Goal: Task Accomplishment & Management: Manage account settings

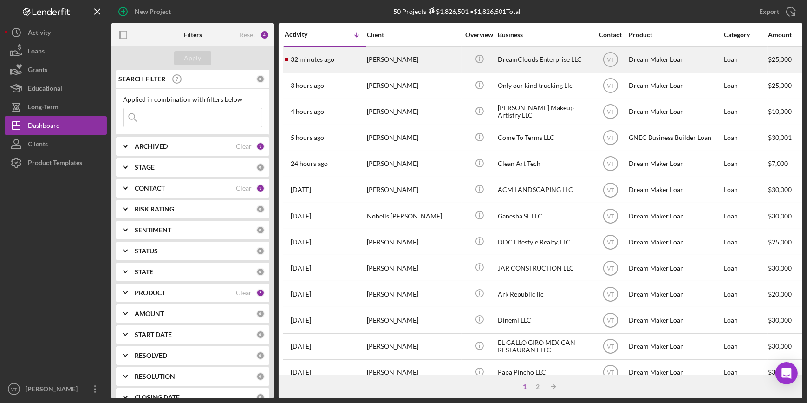
click at [412, 60] on div "[PERSON_NAME]" at bounding box center [413, 59] width 93 height 25
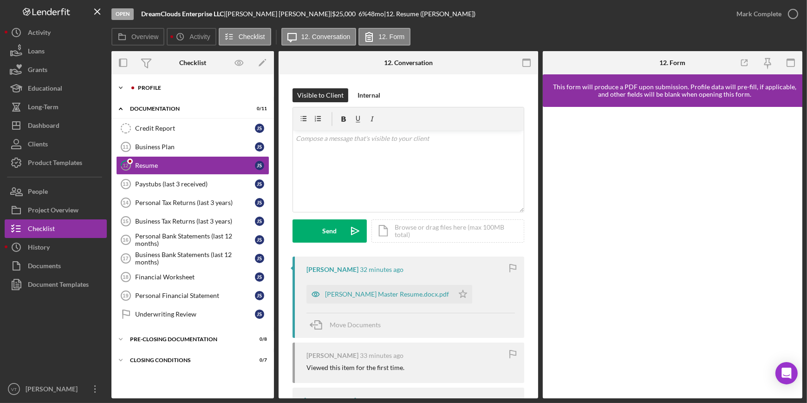
click at [127, 88] on icon "Icon/Expander" at bounding box center [121, 88] width 19 height 19
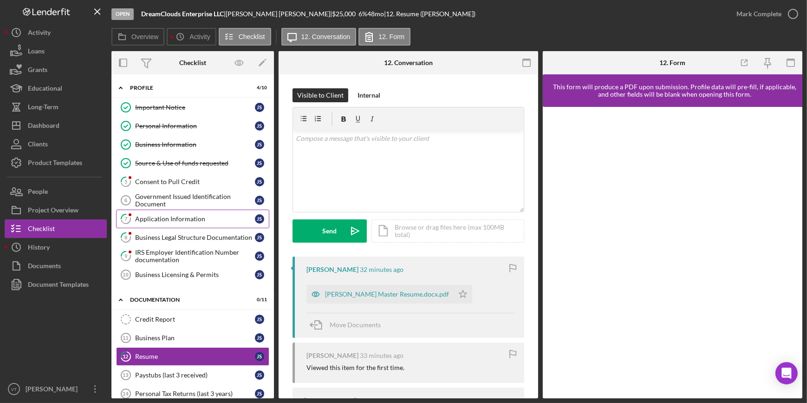
click at [192, 212] on link "7 Application Information J S" at bounding box center [192, 219] width 153 height 19
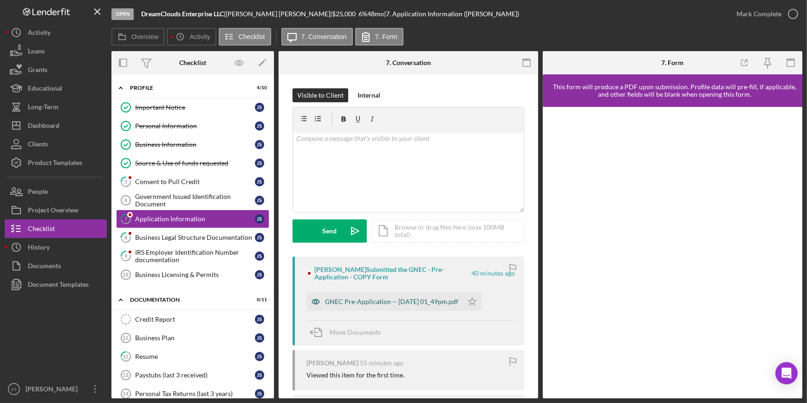
click at [381, 300] on div "GNEC Pre-Application -- [DATE] 01_49pm.pdf" at bounding box center [391, 301] width 133 height 7
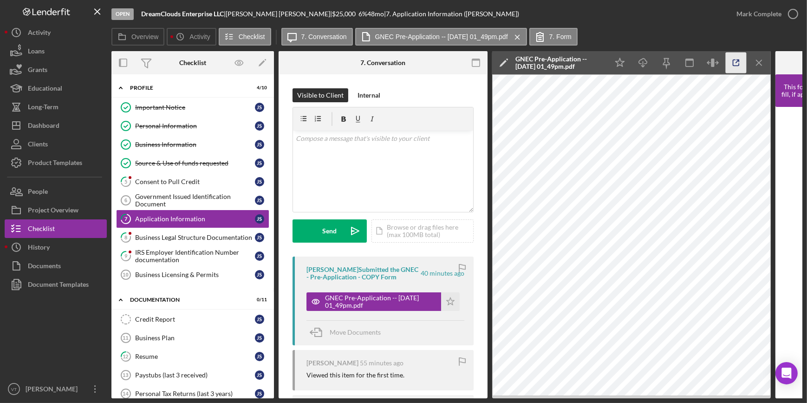
click at [737, 61] on line "button" at bounding box center [737, 61] width 3 height 3
click at [760, 15] on div "Mark Complete" at bounding box center [759, 14] width 45 height 19
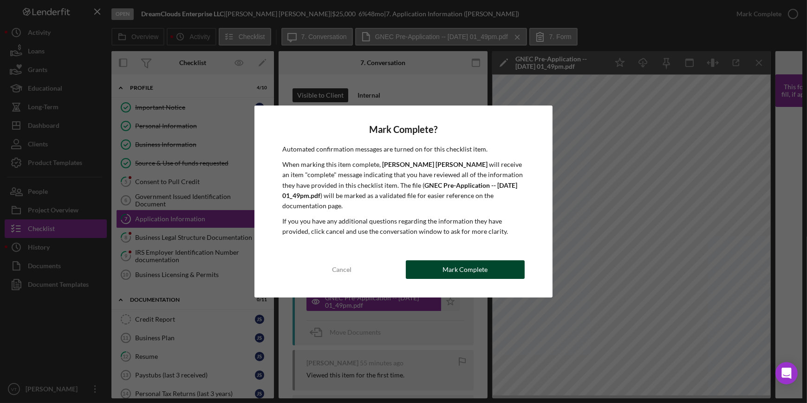
click at [421, 263] on button "Mark Complete" at bounding box center [465, 269] width 119 height 19
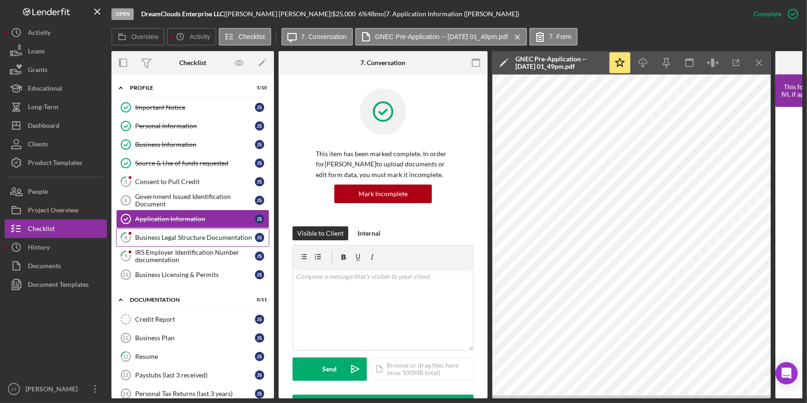
click at [158, 236] on div "Business Legal Structure Documentation" at bounding box center [195, 237] width 120 height 7
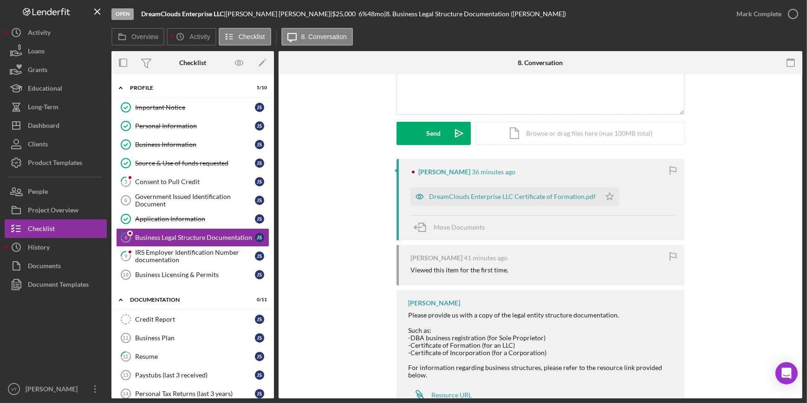
scroll to position [126, 0]
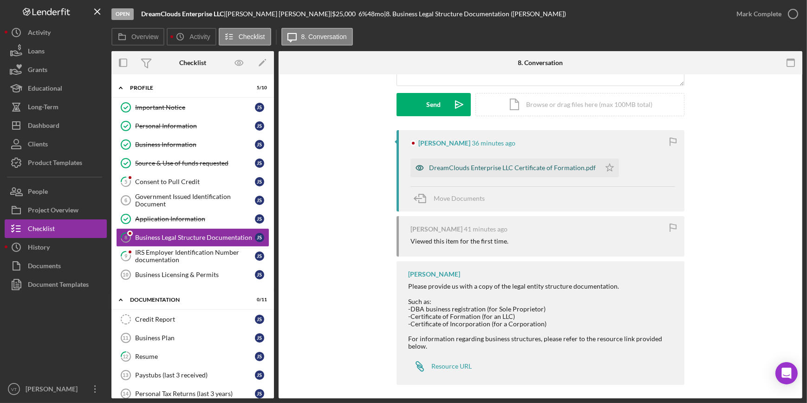
click at [492, 173] on div "DreamClouds Enterprise LLC Certificate of Formation.pdf" at bounding box center [506, 167] width 190 height 19
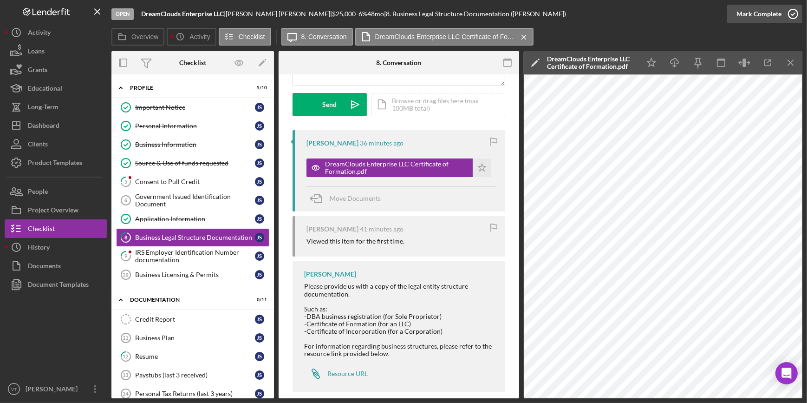
click at [746, 15] on div "Mark Complete" at bounding box center [759, 14] width 45 height 19
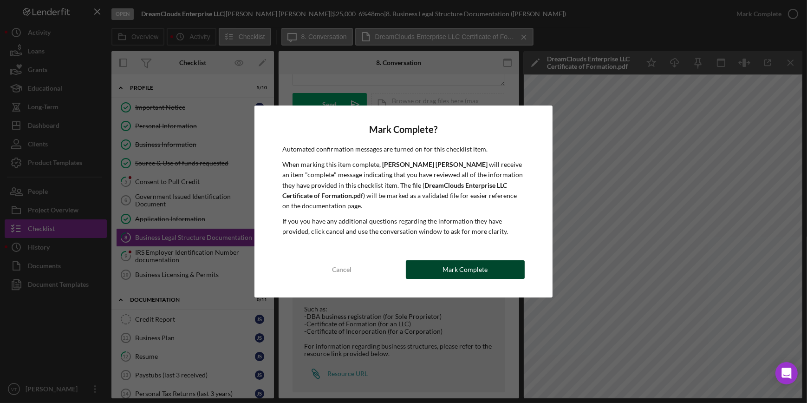
click at [458, 267] on div "Mark Complete" at bounding box center [465, 269] width 45 height 19
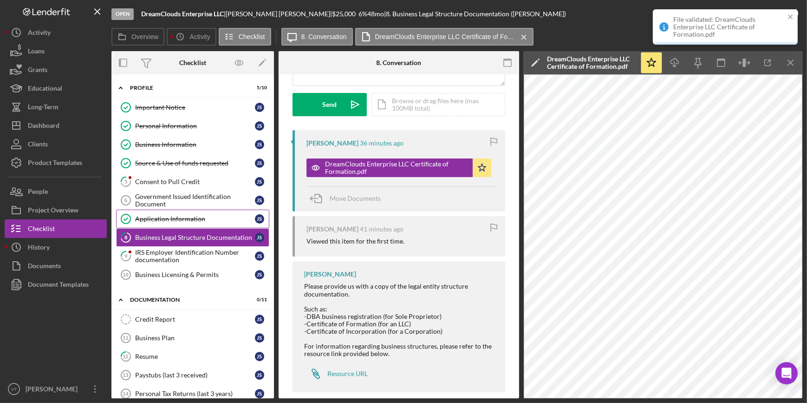
scroll to position [265, 0]
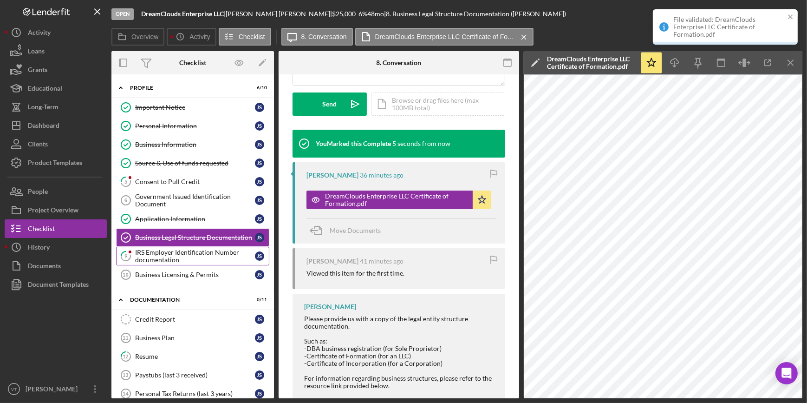
click at [162, 259] on div "IRS Employer Identification Number documentation" at bounding box center [195, 256] width 120 height 15
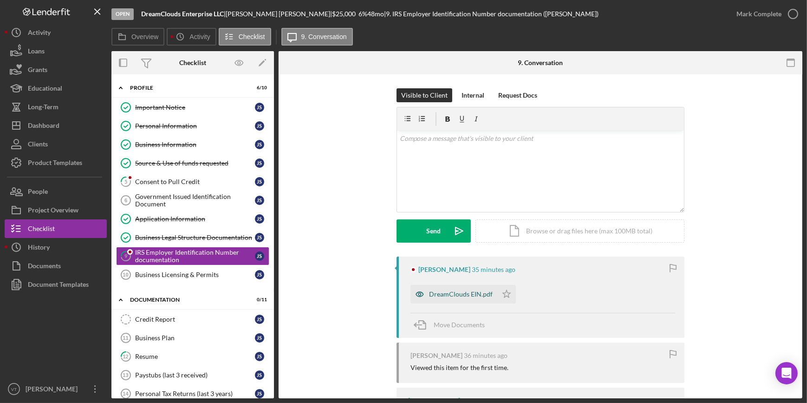
click at [450, 296] on div "DreamClouds EIN.pdf" at bounding box center [461, 293] width 64 height 7
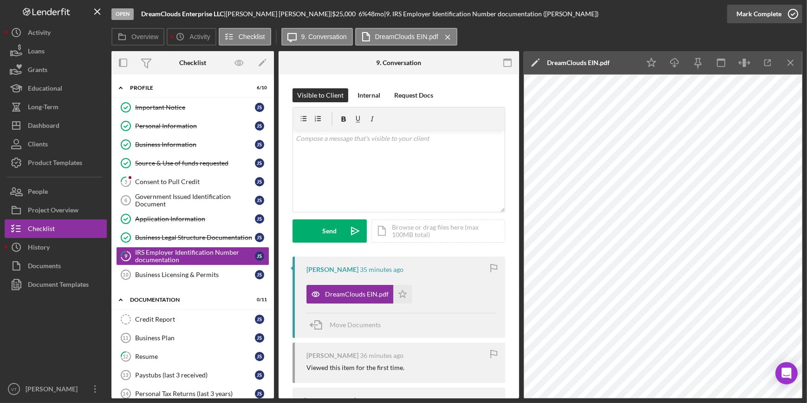
click at [776, 12] on div "Mark Complete" at bounding box center [759, 14] width 45 height 19
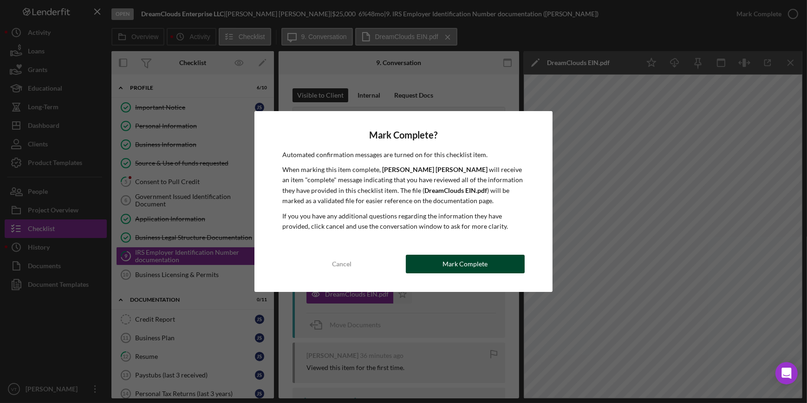
click at [442, 260] on button "Mark Complete" at bounding box center [465, 264] width 119 height 19
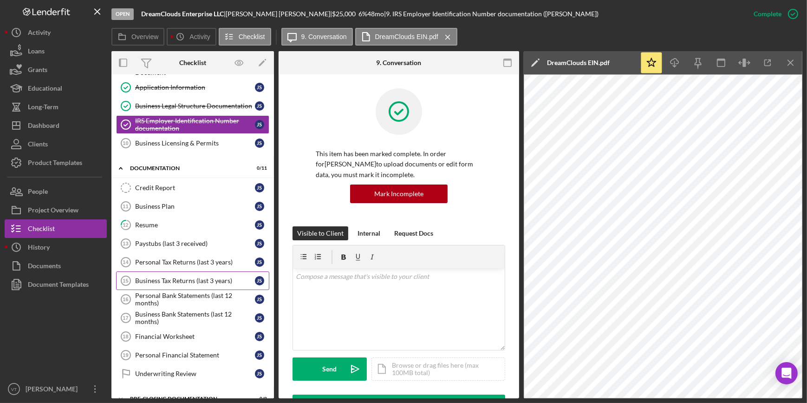
scroll to position [165, 0]
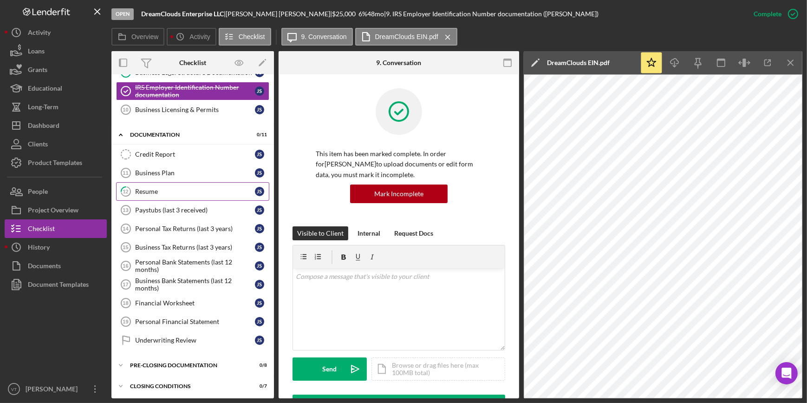
click at [159, 189] on div "Resume" at bounding box center [195, 191] width 120 height 7
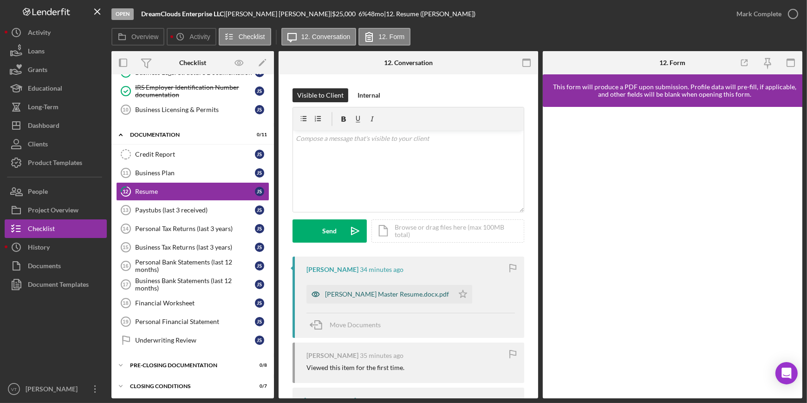
click at [383, 293] on div "[PERSON_NAME] Master Resume.docx.pdf" at bounding box center [387, 293] width 124 height 7
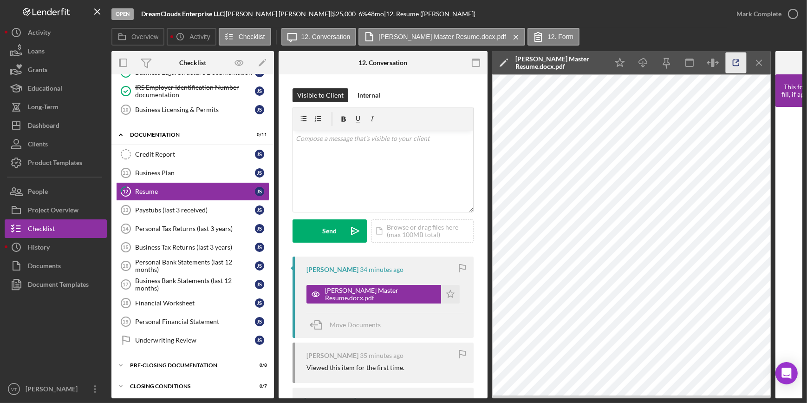
click at [736, 62] on line "button" at bounding box center [737, 61] width 3 height 3
click at [752, 11] on div "Mark Complete" at bounding box center [759, 14] width 45 height 19
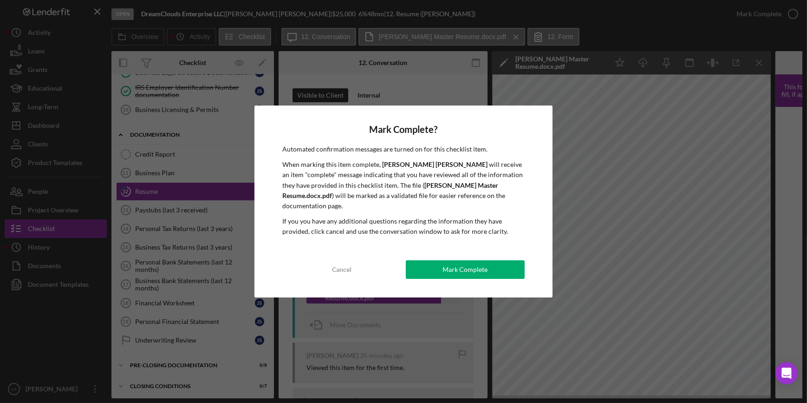
click at [478, 253] on div "Mark Complete? Automated confirmation messages are turned on for this checklist…" at bounding box center [404, 200] width 298 height 191
click at [465, 275] on div "Mark Complete? Automated confirmation messages are turned on for this checklist…" at bounding box center [404, 200] width 298 height 191
click at [465, 267] on div "Mark Complete" at bounding box center [465, 269] width 45 height 19
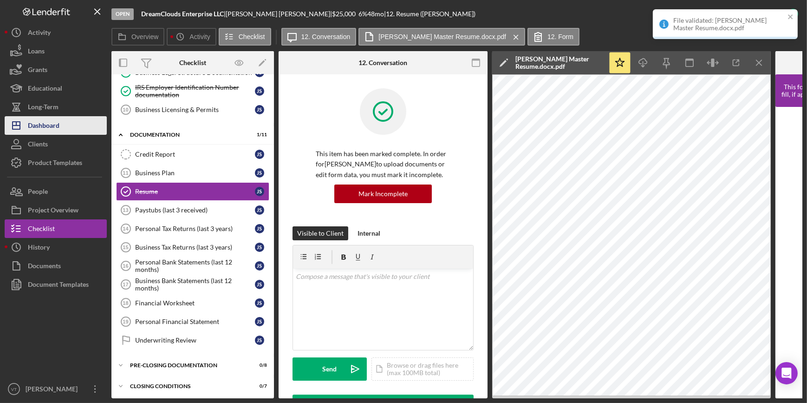
click at [61, 124] on button "Icon/Dashboard Dashboard" at bounding box center [56, 125] width 102 height 19
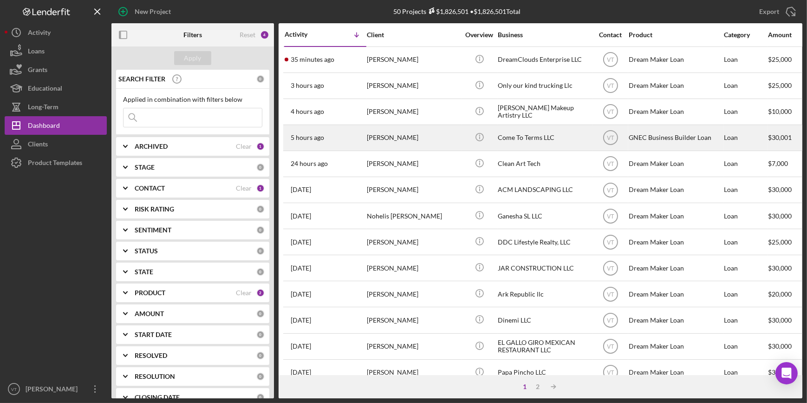
click at [399, 138] on div "[PERSON_NAME]" at bounding box center [413, 137] width 93 height 25
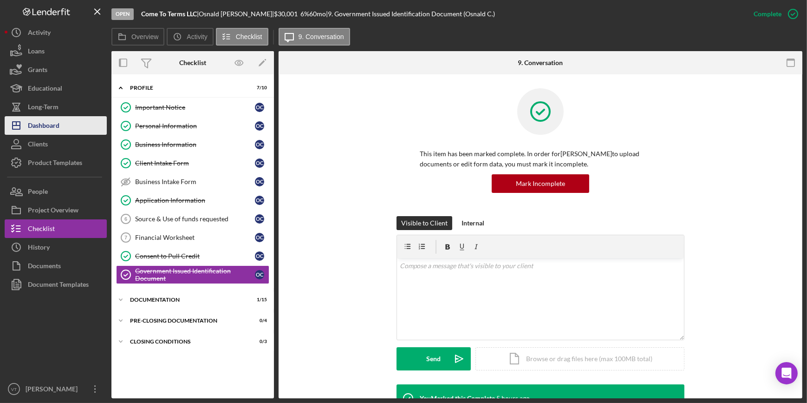
click at [68, 125] on button "Icon/Dashboard Dashboard" at bounding box center [56, 125] width 102 height 19
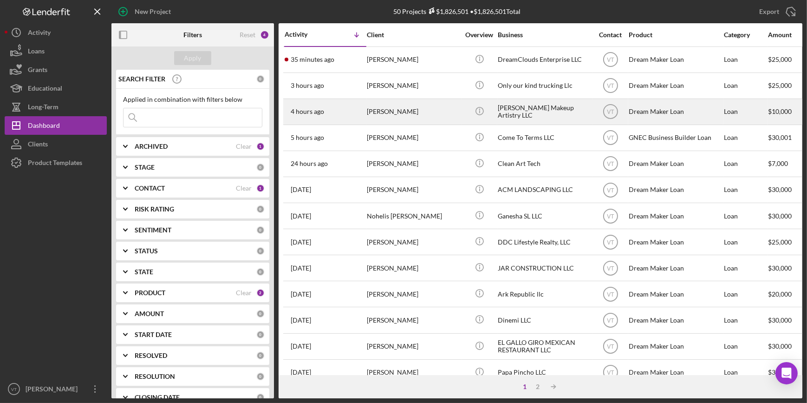
click at [368, 116] on div "[PERSON_NAME]" at bounding box center [413, 111] width 93 height 25
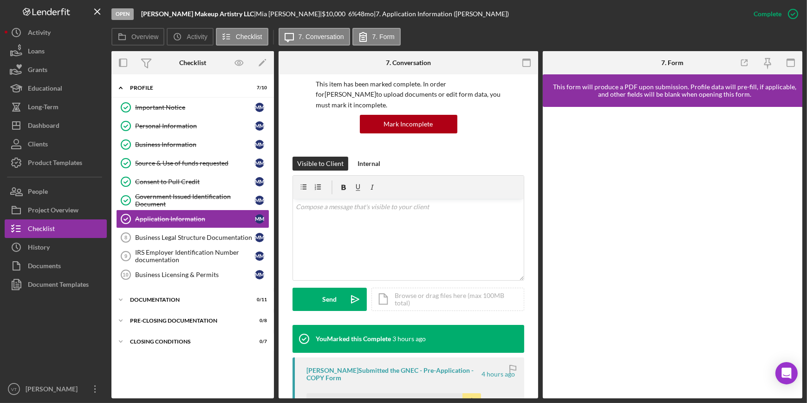
scroll to position [211, 0]
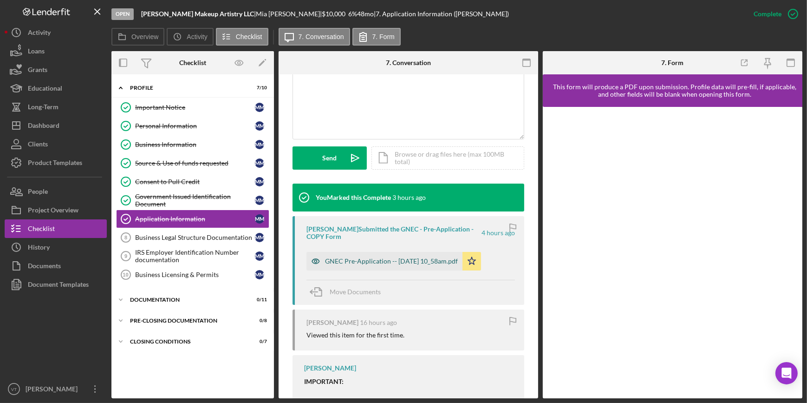
click at [386, 258] on div "GNEC Pre-Application -- [DATE] 10_58am.pdf" at bounding box center [391, 260] width 133 height 7
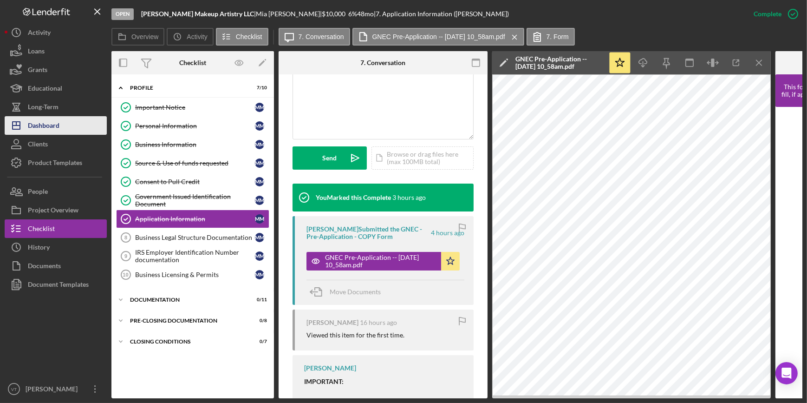
click at [29, 118] on div "Dashboard" at bounding box center [44, 126] width 32 height 21
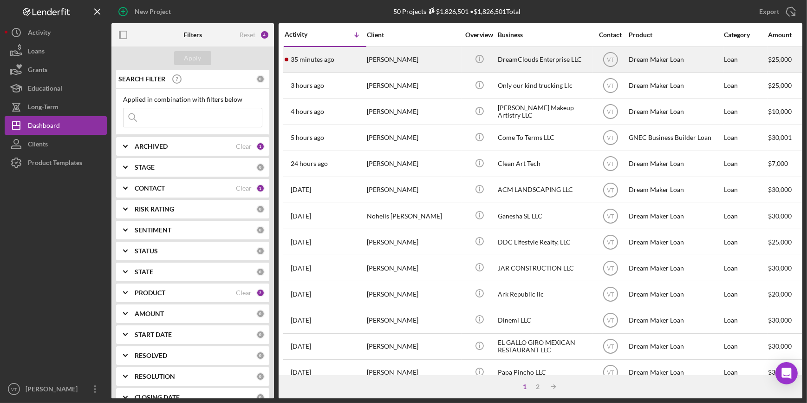
click at [354, 68] on div "35 minutes ago [PERSON_NAME]" at bounding box center [325, 59] width 81 height 25
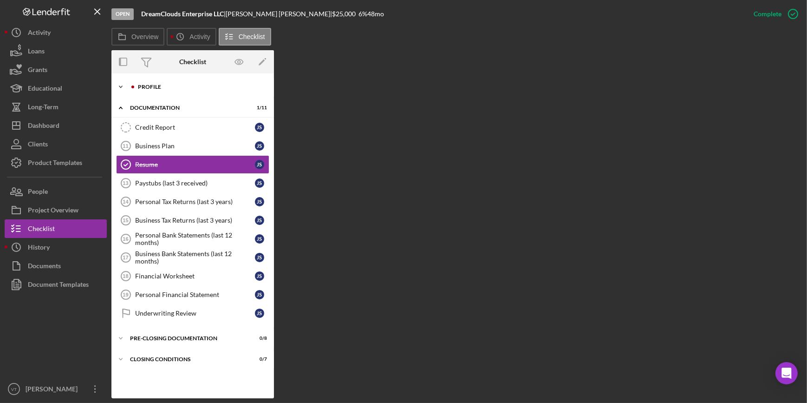
click at [126, 89] on icon "Icon/Expander" at bounding box center [121, 87] width 19 height 19
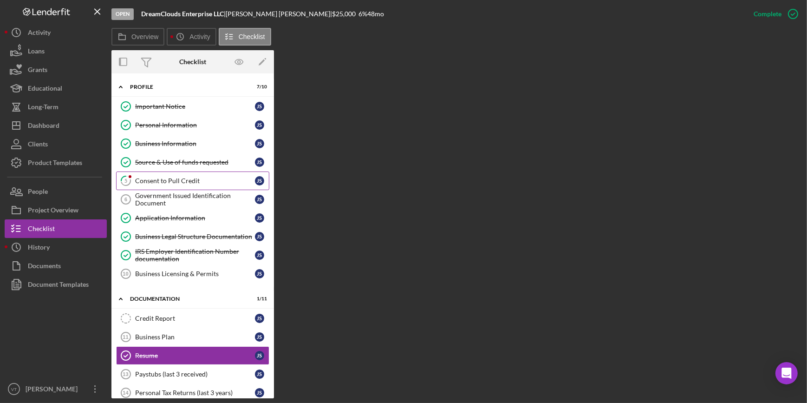
click at [151, 180] on div "Consent to Pull Credit" at bounding box center [195, 180] width 120 height 7
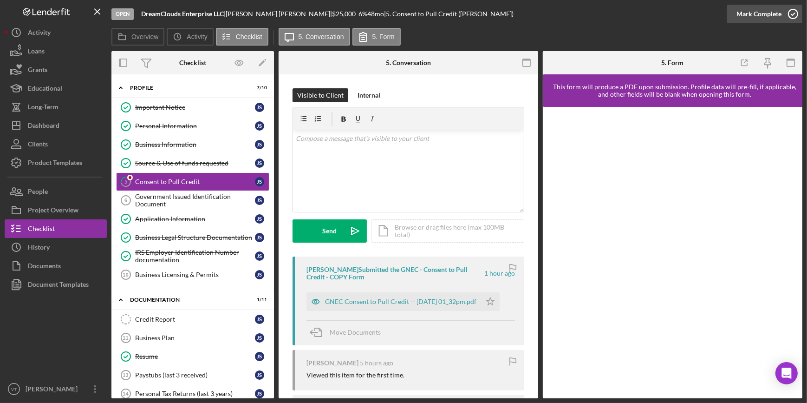
click at [743, 7] on div "Mark Complete" at bounding box center [759, 14] width 45 height 19
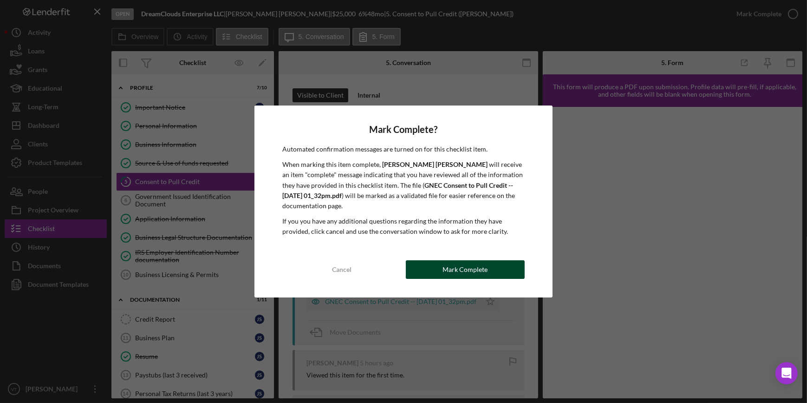
click at [430, 262] on button "Mark Complete" at bounding box center [465, 269] width 119 height 19
